Goal: Check status: Check status

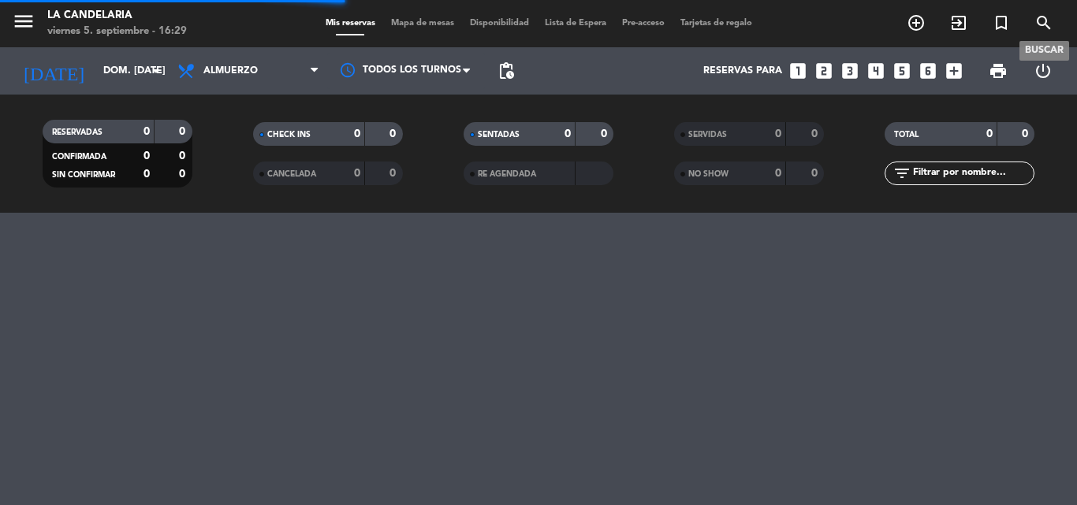
click at [1041, 19] on icon "search" at bounding box center [1043, 22] width 19 height 19
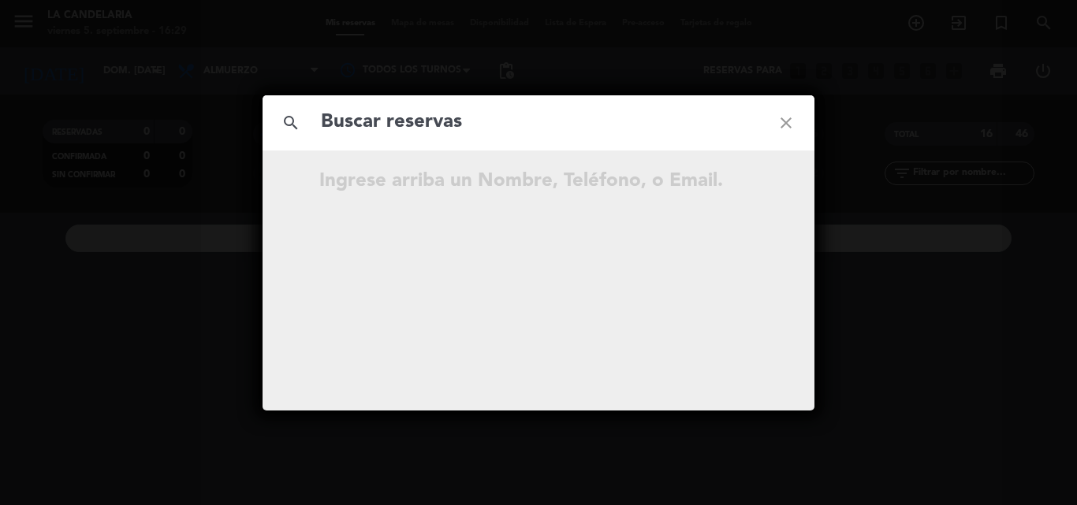
click at [427, 125] on input "text" at bounding box center [538, 122] width 438 height 32
type input "upVTv7"
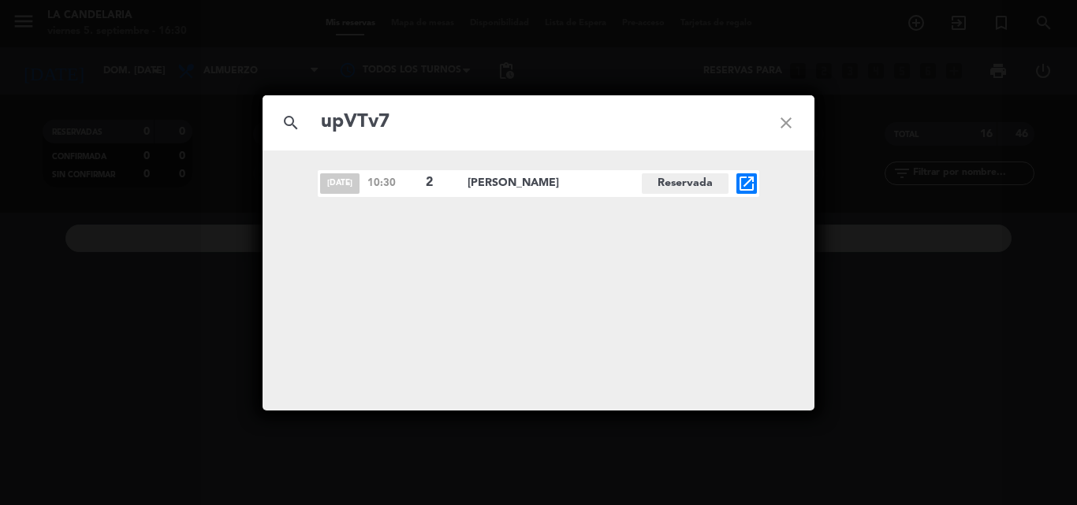
click at [751, 184] on icon "open_in_new" at bounding box center [746, 183] width 19 height 19
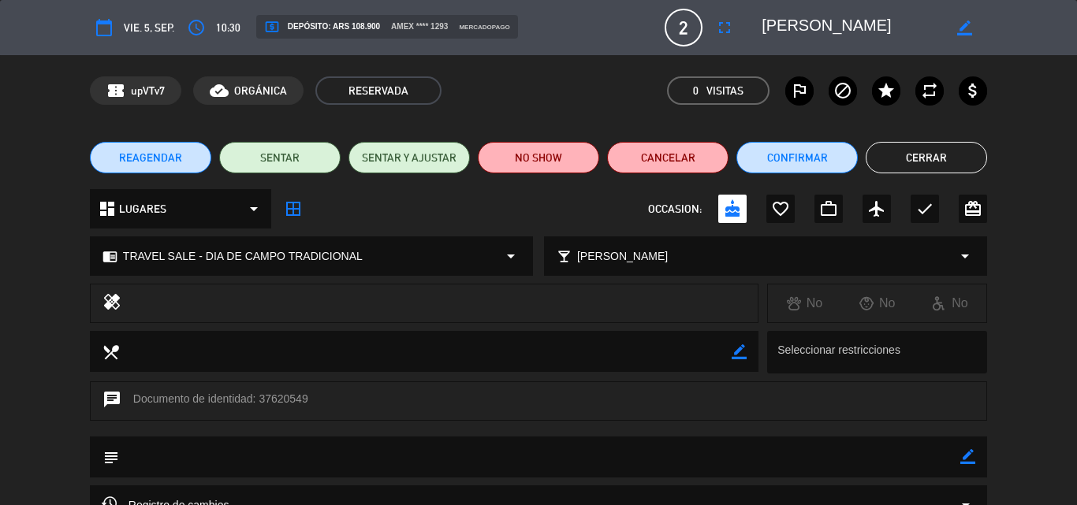
drag, startPoint x: 261, startPoint y: 396, endPoint x: 307, endPoint y: 396, distance: 45.7
click at [307, 396] on div "chat Documento de identidad: 37620549" at bounding box center [538, 400] width 897 height 39
copy div "37620549"
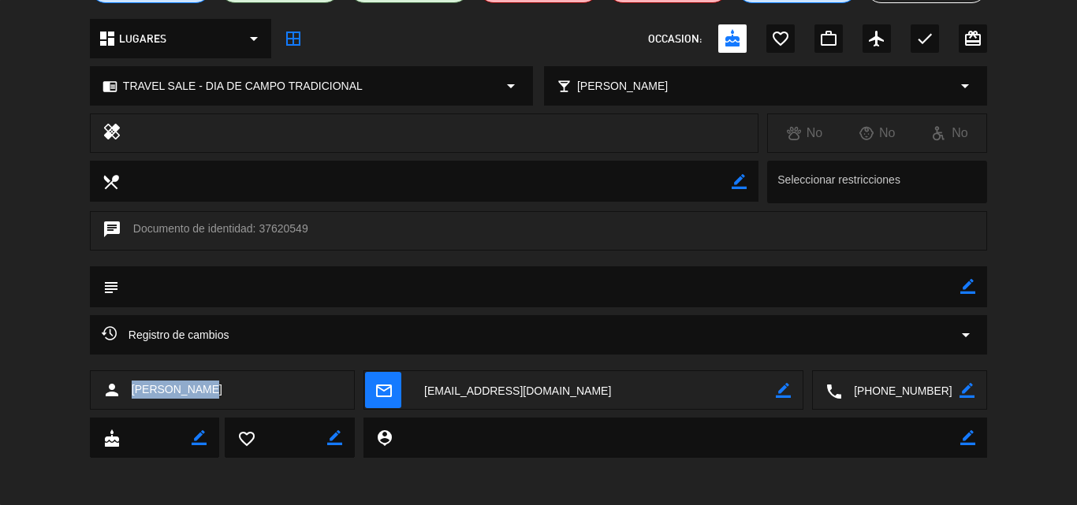
drag, startPoint x: 128, startPoint y: 388, endPoint x: 178, endPoint y: 391, distance: 49.7
click at [203, 385] on div "person [PERSON_NAME]" at bounding box center [222, 389] width 265 height 39
copy span "[PERSON_NAME]"
click at [479, 386] on textarea at bounding box center [593, 390] width 363 height 39
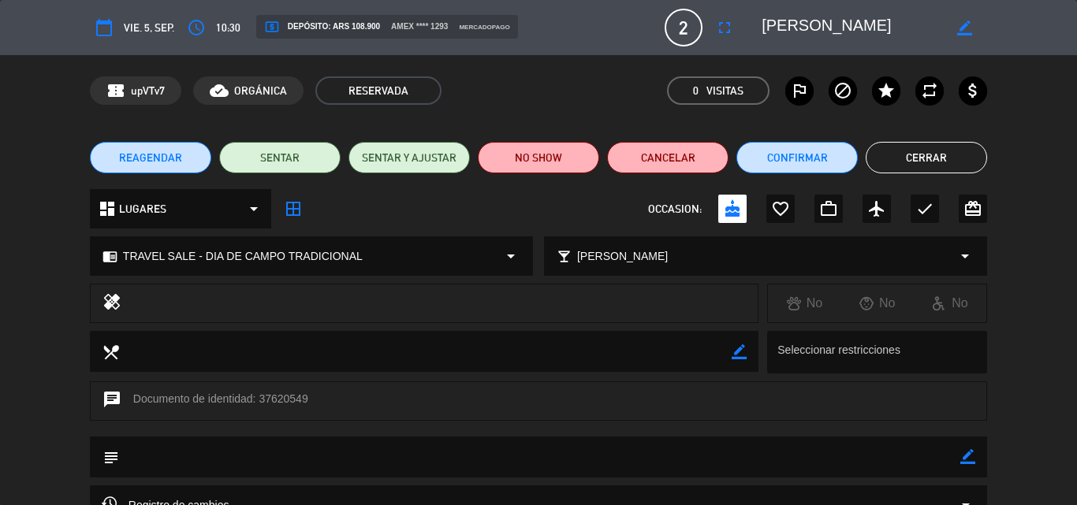
click at [965, 459] on icon "border_color" at bounding box center [967, 456] width 15 height 15
click at [280, 463] on textarea at bounding box center [539, 457] width 841 height 40
paste textarea "B 0007-00006088"
type textarea "B 0007-00006088"
click at [964, 461] on icon at bounding box center [967, 456] width 15 height 15
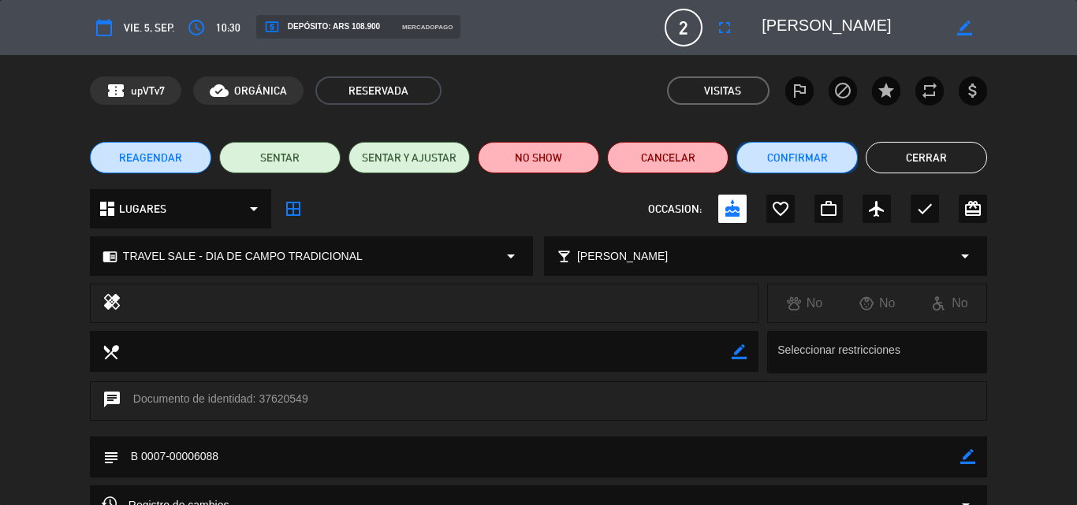
click at [804, 157] on button "Confirmar" at bounding box center [796, 158] width 121 height 32
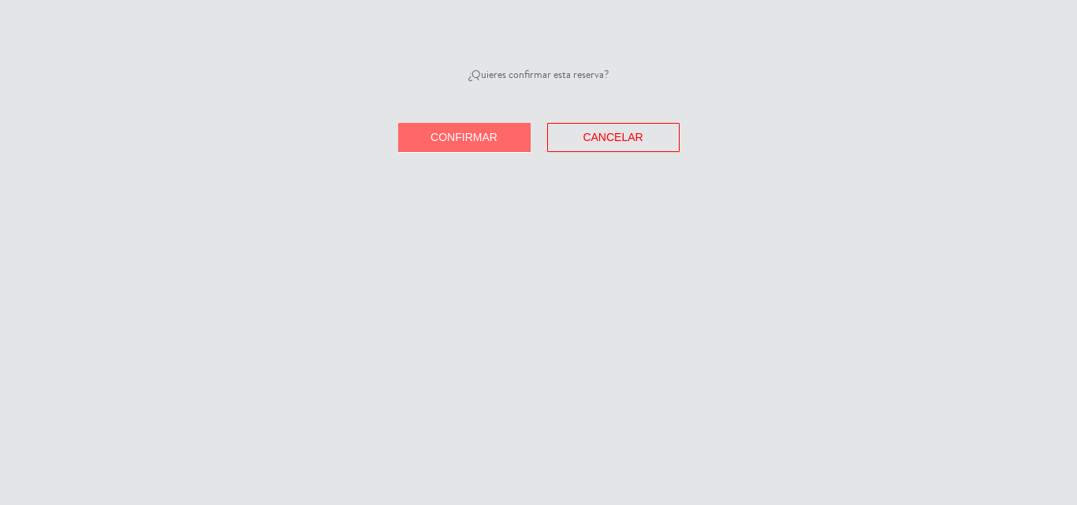
click at [493, 139] on span "Confirmar" at bounding box center [463, 137] width 67 height 13
